Goal: Find specific page/section: Find specific page/section

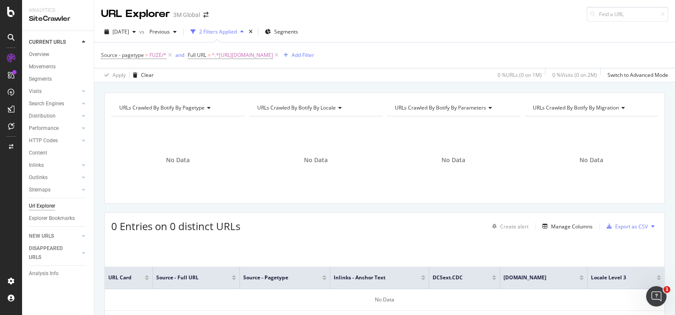
click at [80, 298] on div "CURRENT URLS Overview Movements Segments Visits Analysis Orphan URLs Search Eng…" at bounding box center [58, 173] width 72 height 284
click at [370, 209] on div "URLs Crawled By Botify By pagetype Chart (by Value) Table Expand Export as CSV …" at bounding box center [384, 231] width 581 height 277
click at [273, 57] on span "^.*[URL][DOMAIN_NAME]" at bounding box center [242, 55] width 61 height 12
click at [281, 88] on icon at bounding box center [281, 90] width 5 height 6
click at [269, 88] on input "text" at bounding box center [241, 90] width 93 height 14
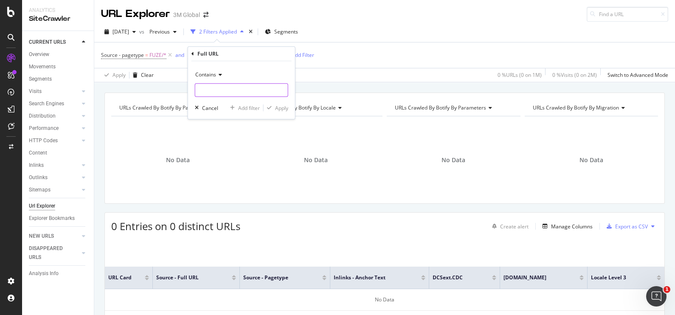
paste input "[URL][DOMAIN_NAME]"
type input "[URL][DOMAIN_NAME]"
click at [276, 107] on div "Apply" at bounding box center [281, 107] width 13 height 7
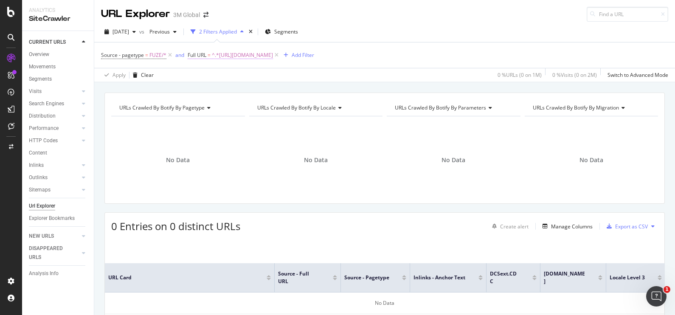
click at [273, 55] on span "^.*[URL][DOMAIN_NAME]" at bounding box center [242, 55] width 61 height 12
click at [282, 88] on icon at bounding box center [281, 90] width 5 height 6
click at [263, 88] on input "text" at bounding box center [241, 90] width 93 height 14
paste input "[URL][DOMAIN_NAME]"
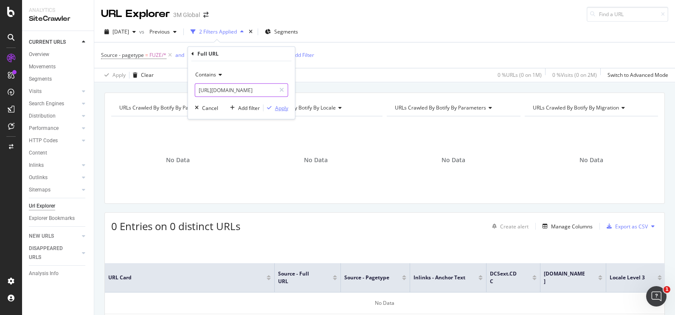
type input "[URL][DOMAIN_NAME]"
click at [275, 109] on div "Apply" at bounding box center [281, 107] width 13 height 7
